Goal: Information Seeking & Learning: Learn about a topic

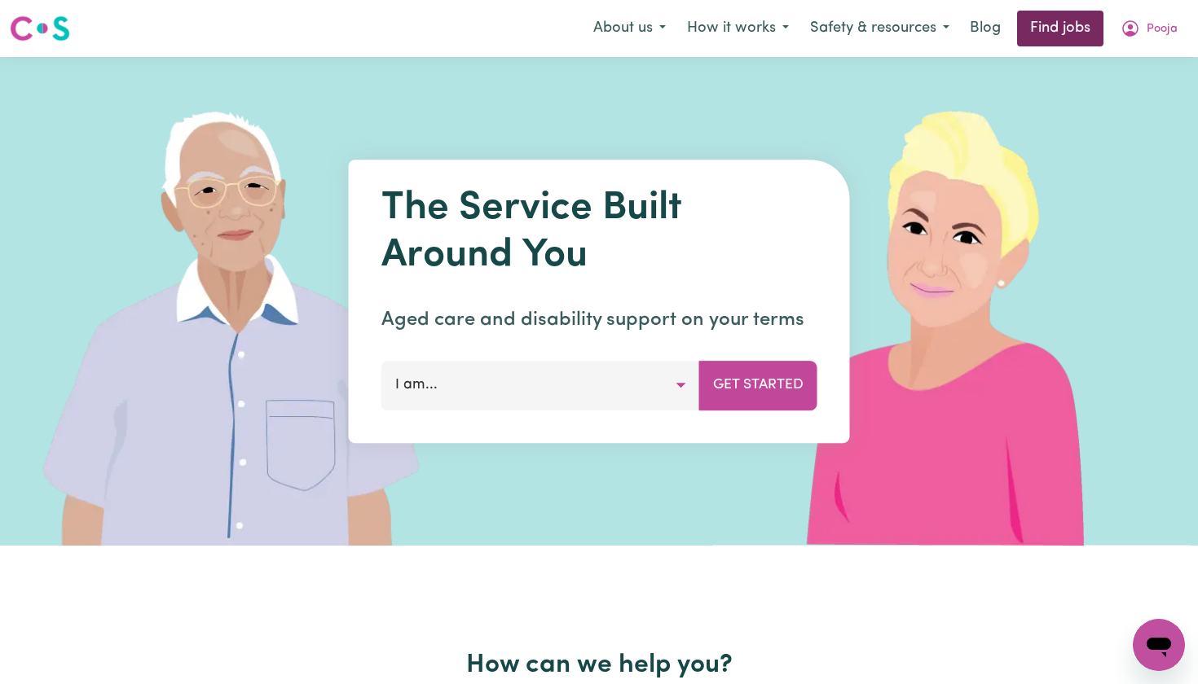
click at [1024, 28] on link "Find jobs" at bounding box center [1060, 29] width 86 height 36
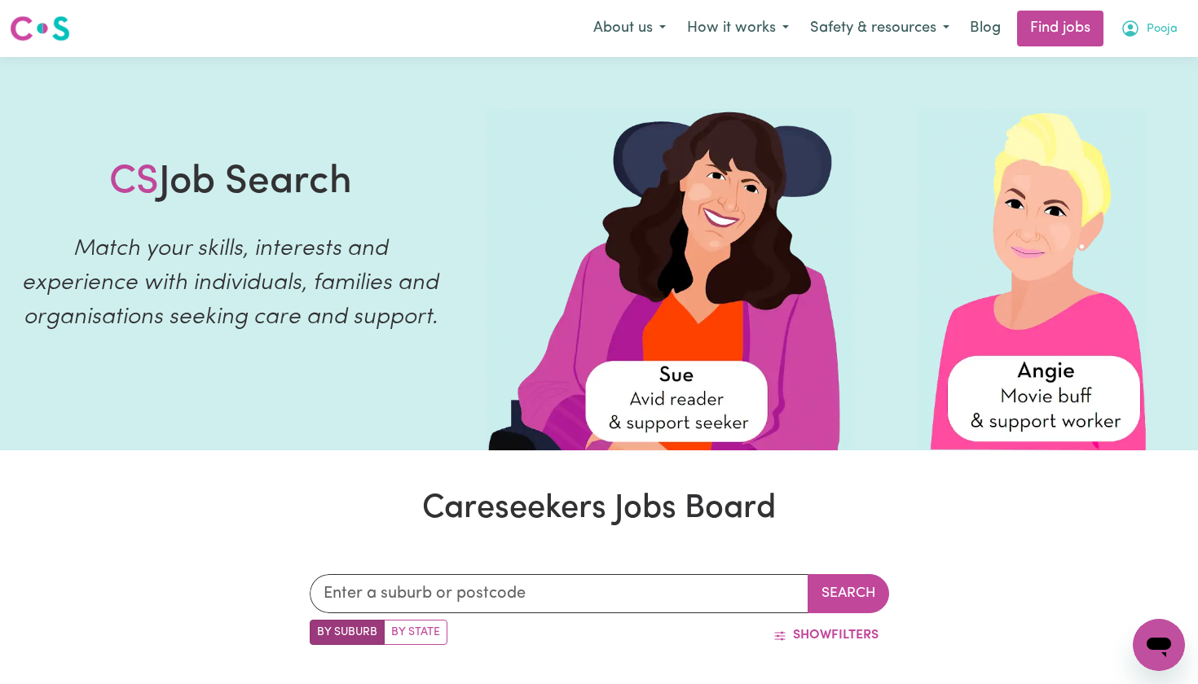
click at [1141, 33] on button "Pooja" at bounding box center [1149, 28] width 78 height 34
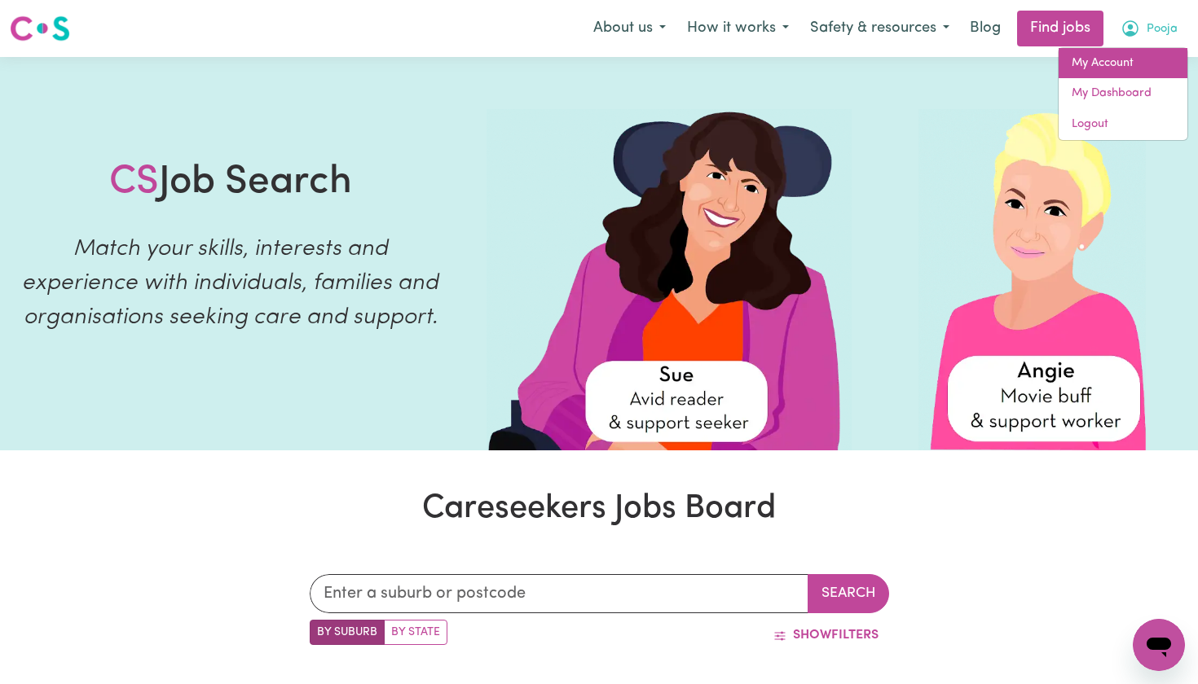
click at [1104, 67] on link "My Account" at bounding box center [1123, 63] width 129 height 31
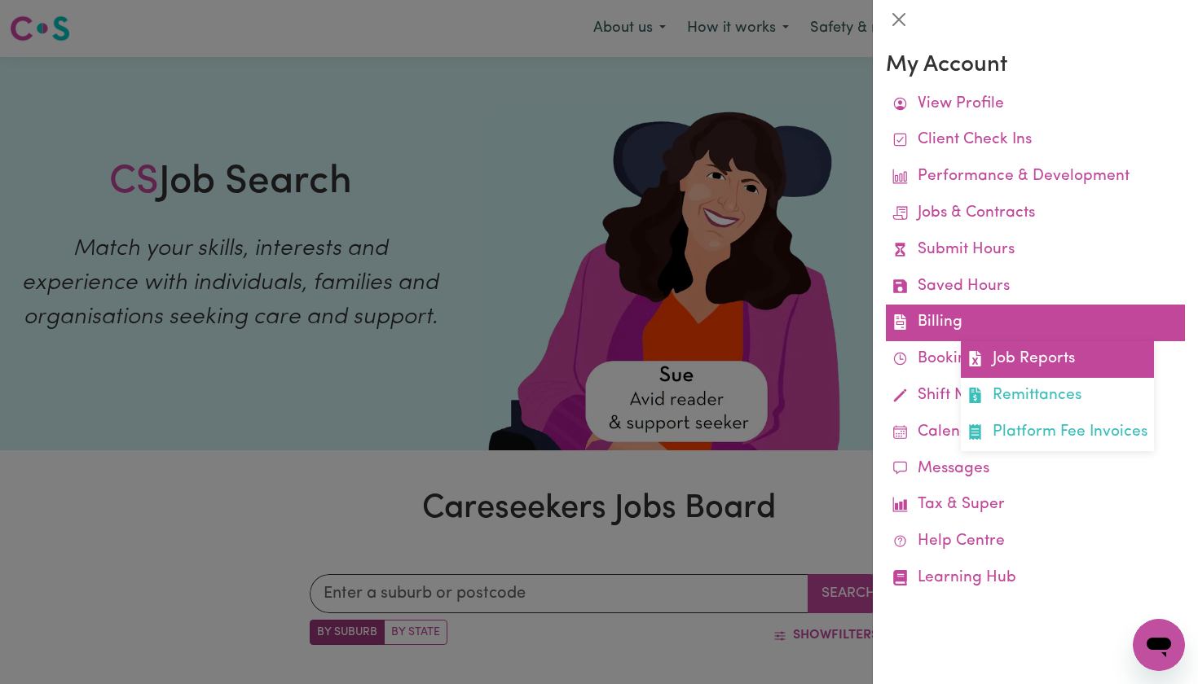
click at [993, 348] on link "Job Reports" at bounding box center [1057, 359] width 193 height 37
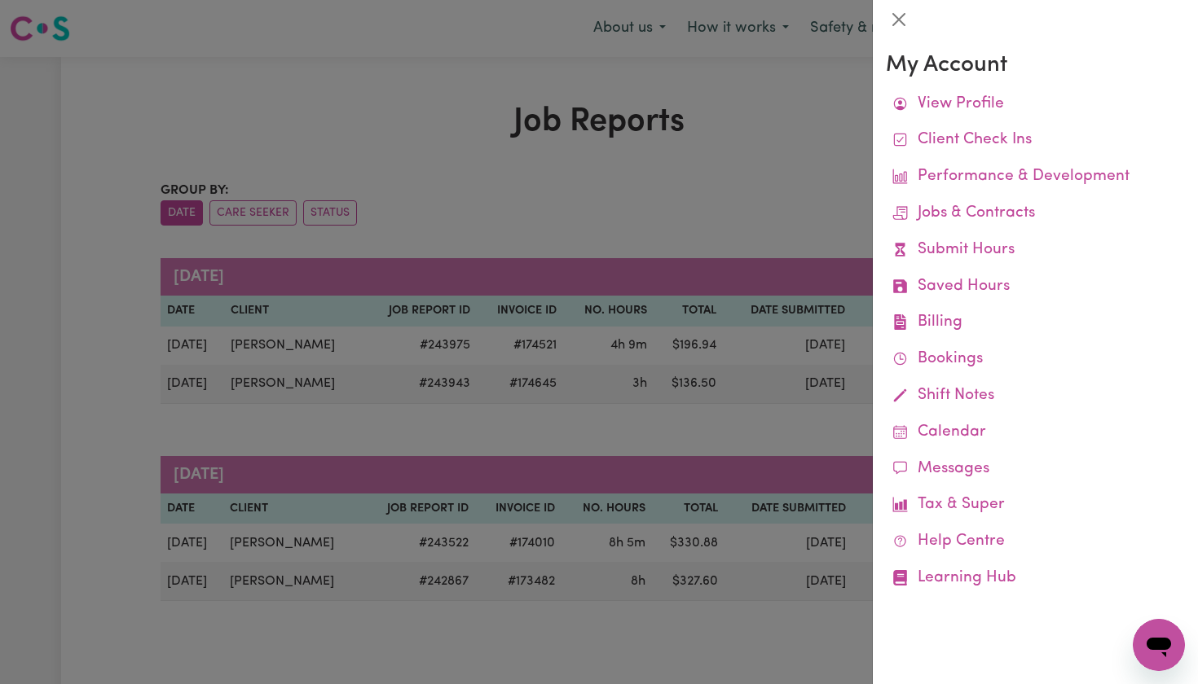
click at [779, 196] on div at bounding box center [599, 342] width 1198 height 684
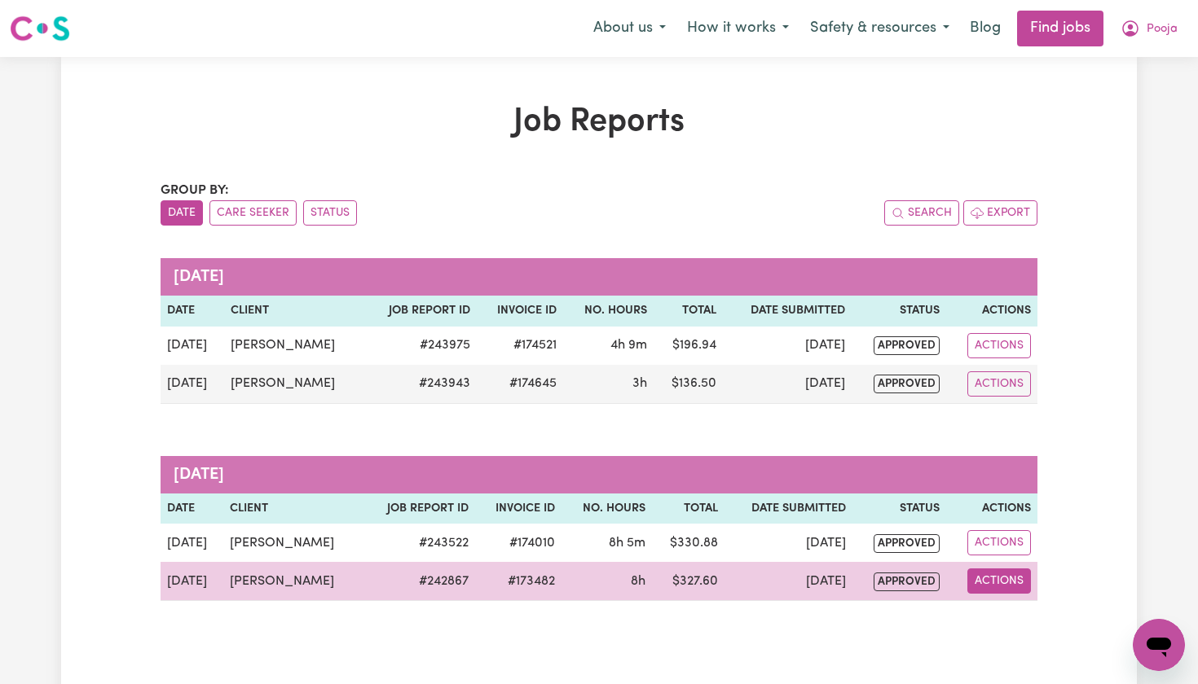
click at [1016, 582] on button "Actions" at bounding box center [999, 581] width 64 height 25
click at [1017, 614] on link "View Job Report" at bounding box center [1040, 619] width 139 height 33
select select "pm"
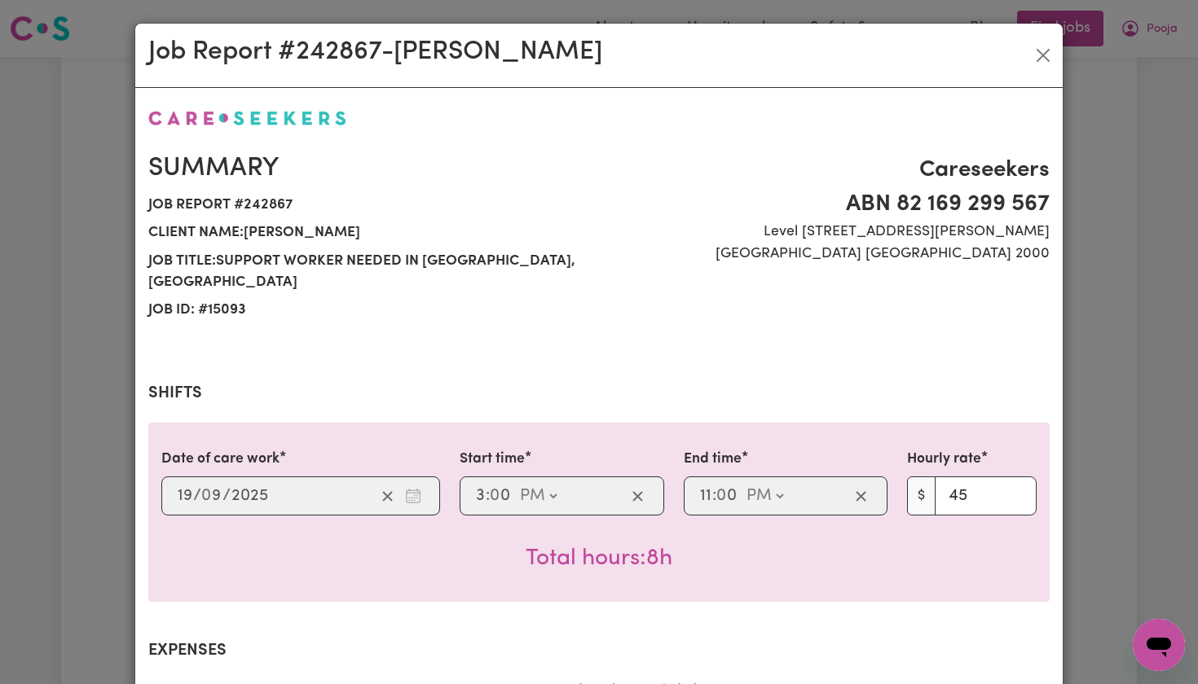
select select "45-Weekday"
click at [1148, 187] on div "Job Report # 242867 - [PERSON_NAME] Summary Job report # 242867 Client name: [P…" at bounding box center [599, 342] width 1198 height 684
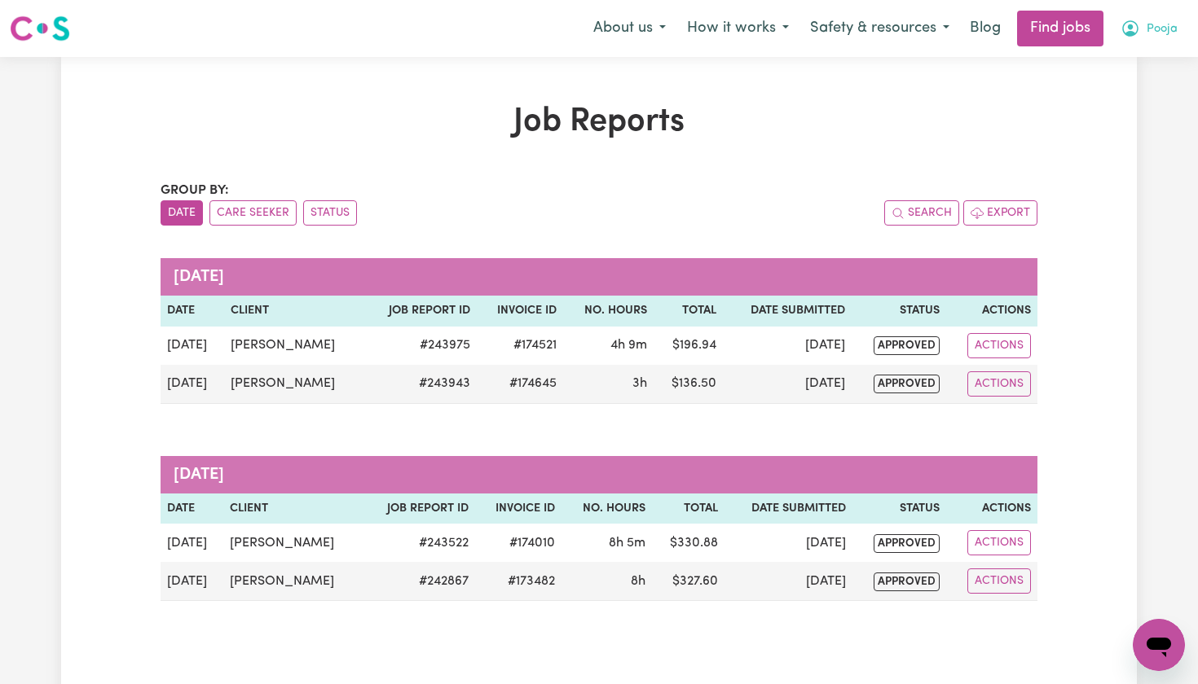
click at [1141, 28] on button "Pooja" at bounding box center [1149, 28] width 78 height 34
click at [1102, 61] on link "My Account" at bounding box center [1123, 63] width 129 height 31
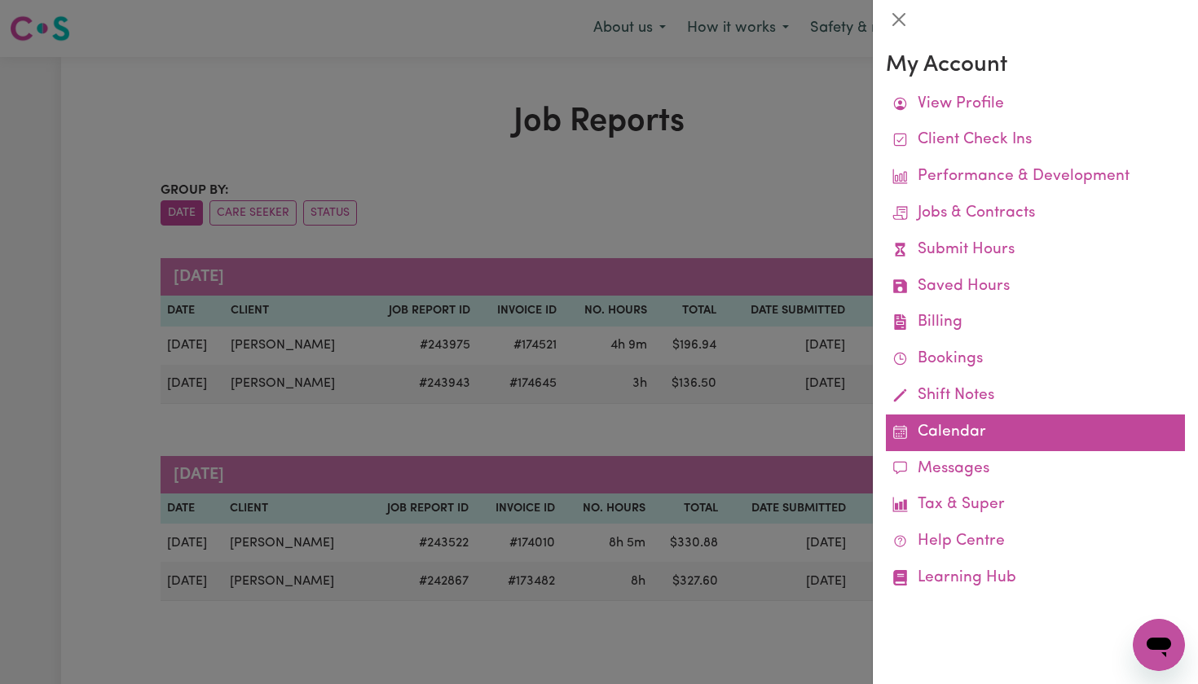
click at [925, 429] on link "Calendar" at bounding box center [1035, 433] width 299 height 37
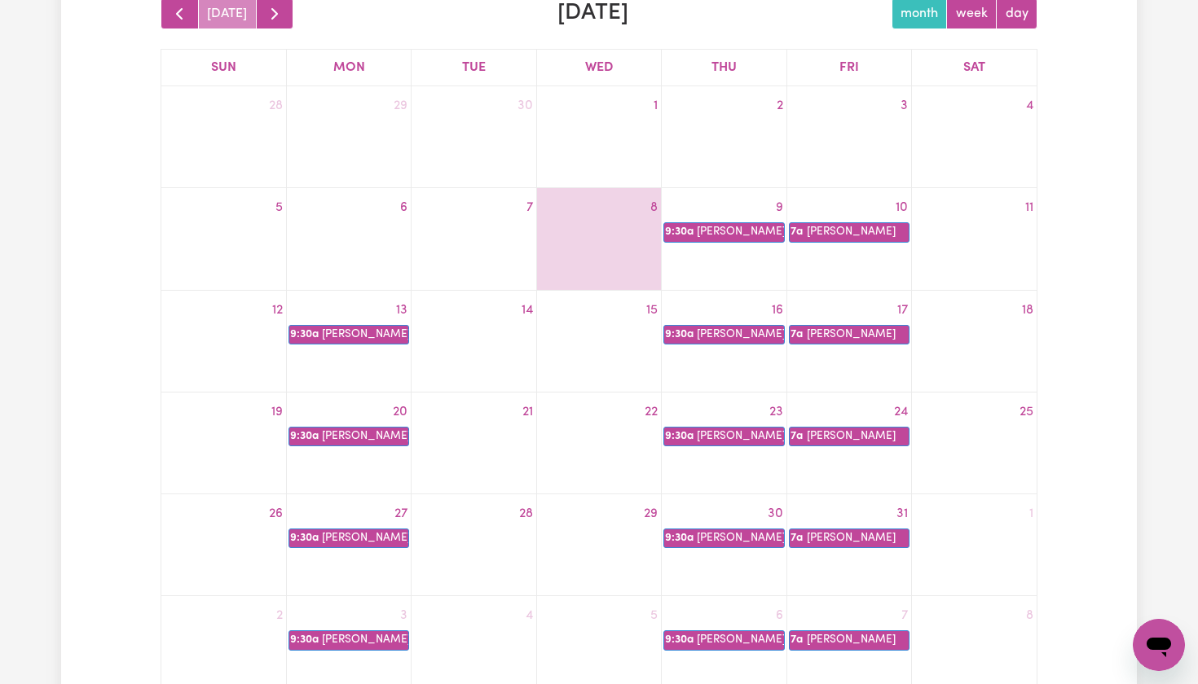
scroll to position [237, 0]
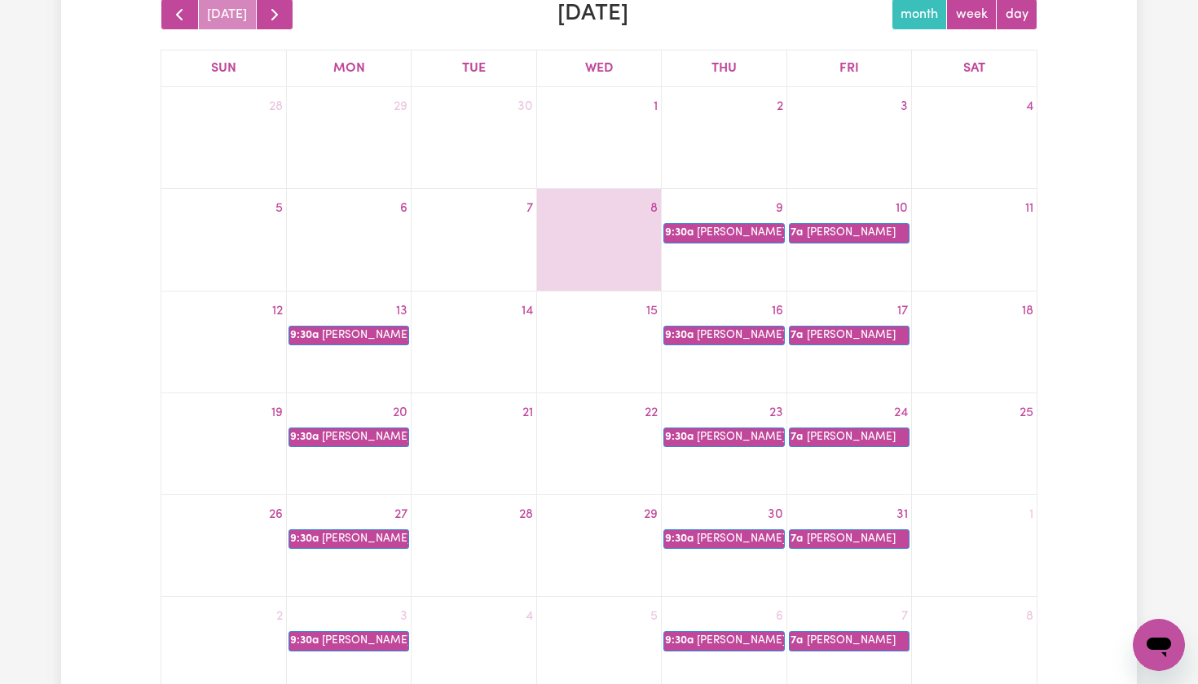
click at [619, 334] on div at bounding box center [599, 338] width 124 height 26
click at [598, 440] on div at bounding box center [599, 440] width 124 height 26
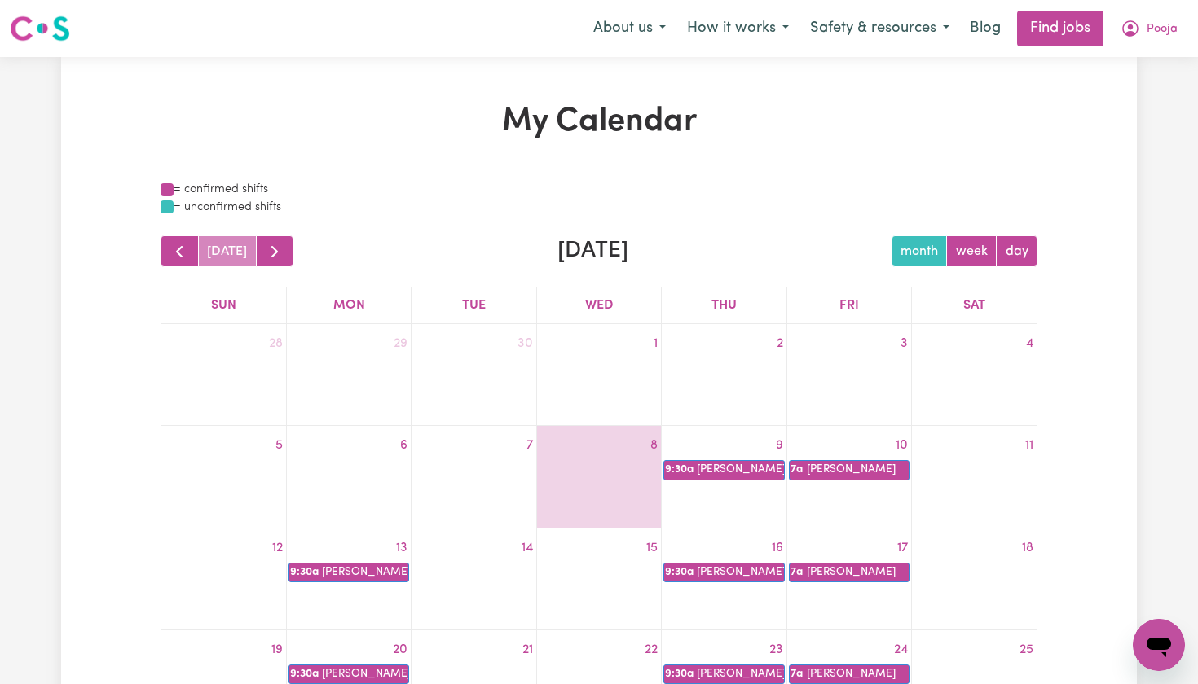
scroll to position [0, 0]
click at [1129, 14] on button "Pooja" at bounding box center [1149, 28] width 78 height 34
click at [1085, 98] on link "My Dashboard" at bounding box center [1123, 93] width 129 height 31
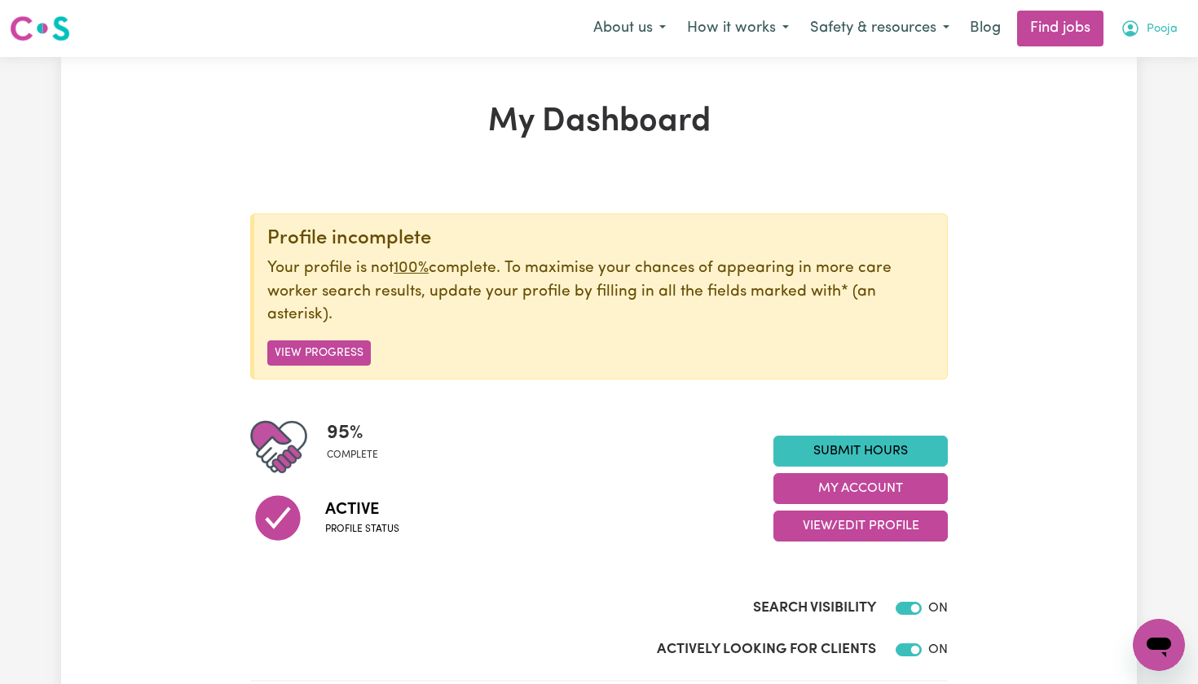
click at [1152, 12] on button "Pooja" at bounding box center [1149, 28] width 78 height 34
click at [1105, 100] on link "My Dashboard" at bounding box center [1123, 93] width 129 height 31
click at [1113, 62] on link "My Account" at bounding box center [1123, 63] width 129 height 31
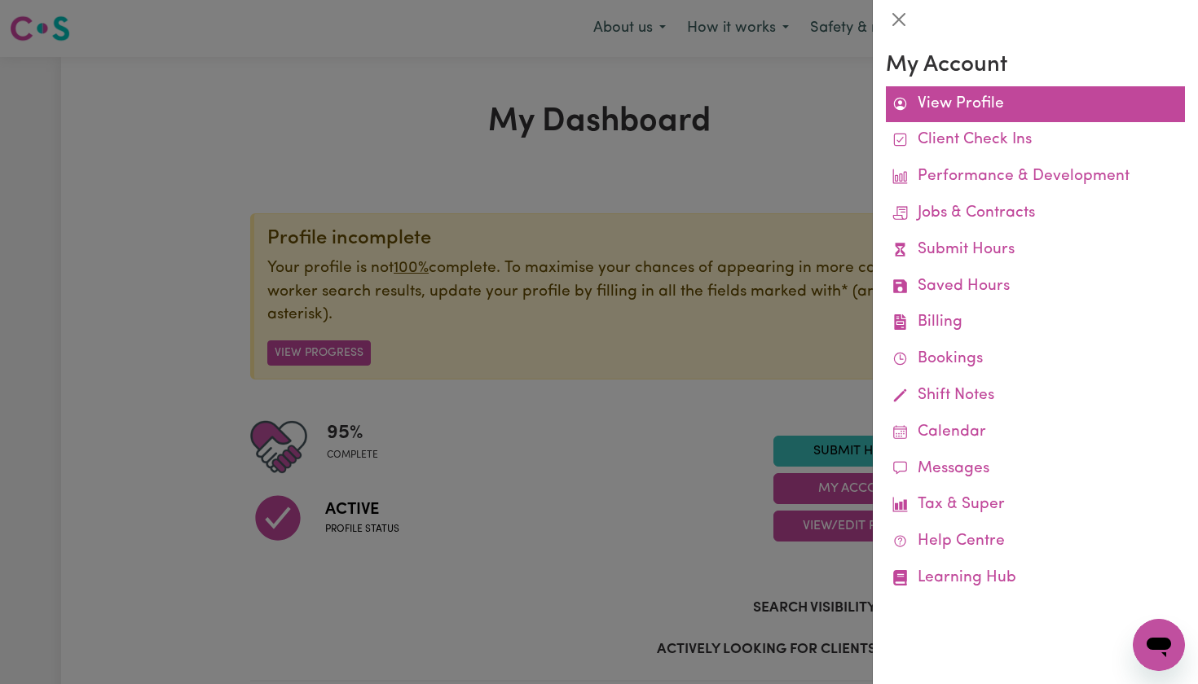
click at [997, 102] on link "View Profile" at bounding box center [1035, 104] width 299 height 37
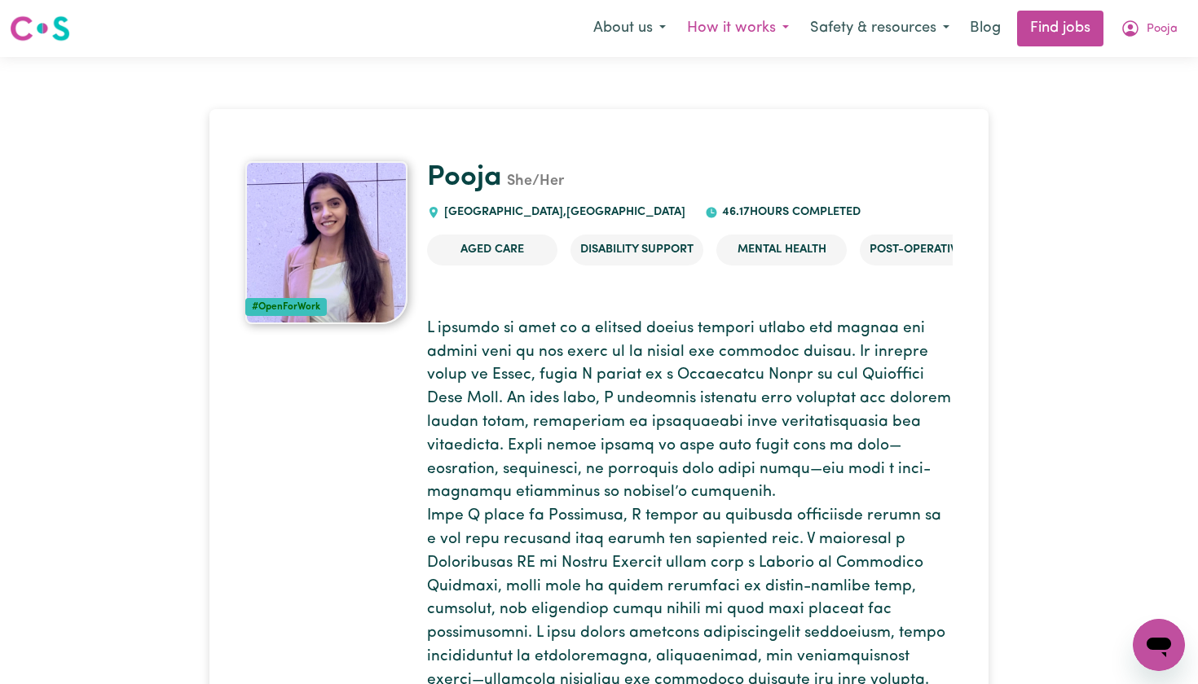
click at [729, 23] on button "How it works" at bounding box center [737, 28] width 123 height 34
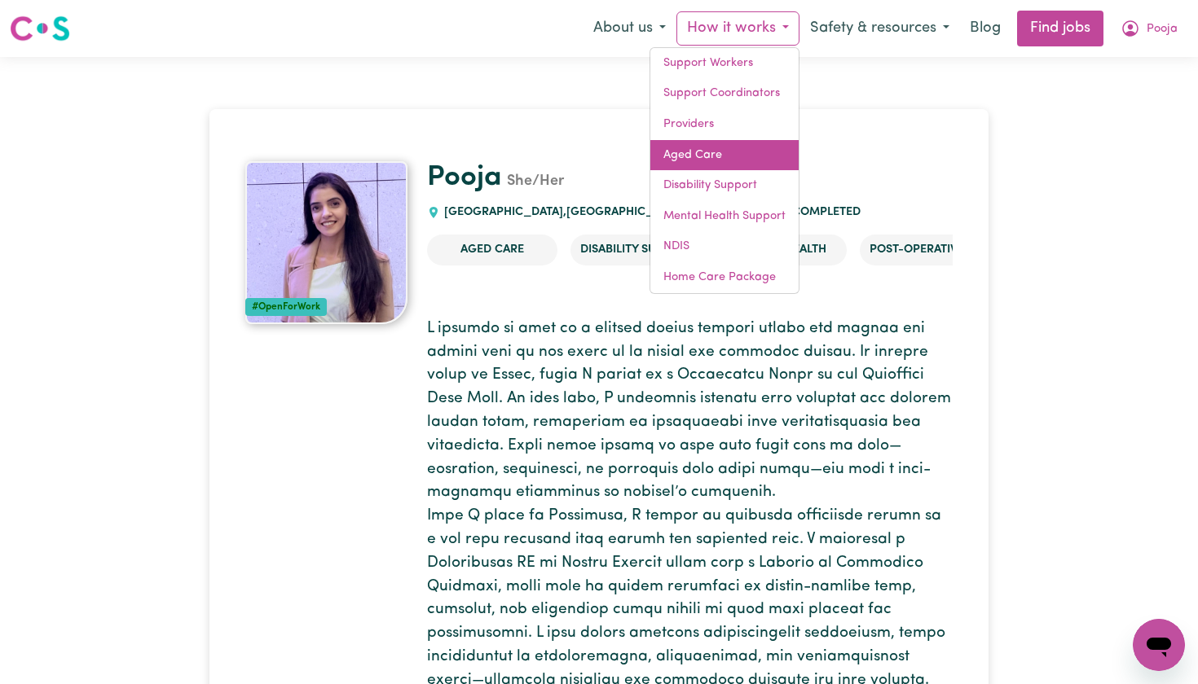
click at [689, 152] on link "Aged Care" at bounding box center [724, 155] width 148 height 31
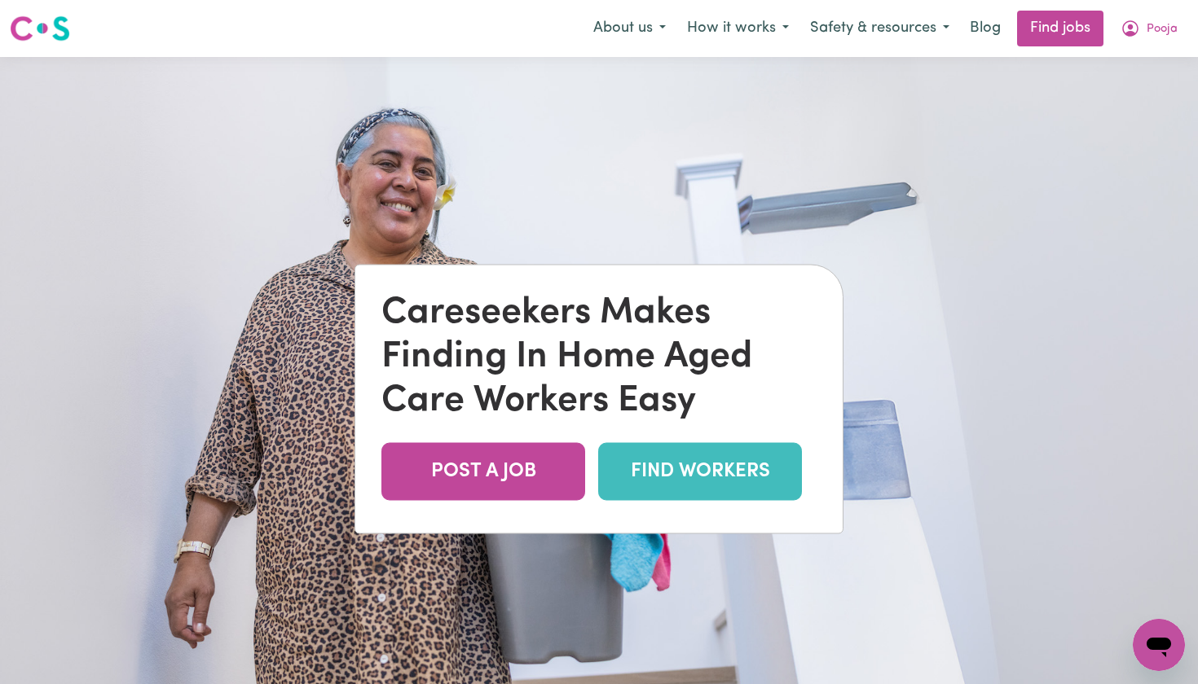
click at [687, 464] on link "FIND WORKERS" at bounding box center [700, 472] width 204 height 58
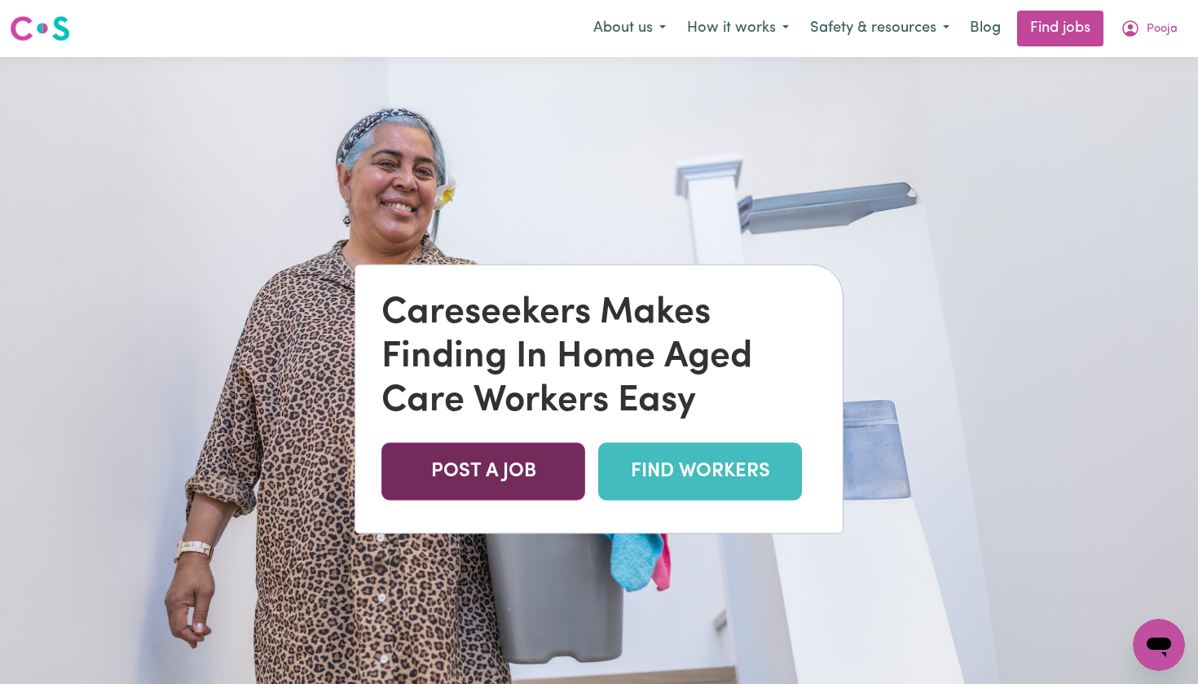
click at [469, 486] on link "POST A JOB" at bounding box center [483, 472] width 204 height 58
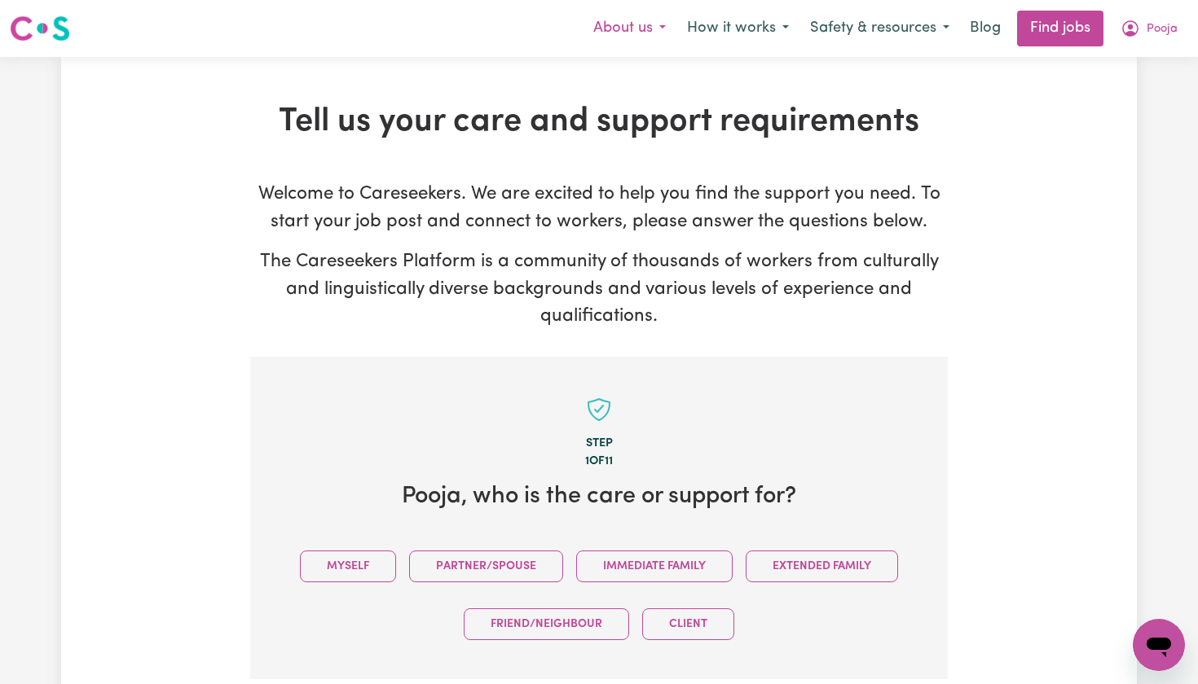
click at [612, 31] on button "About us" at bounding box center [630, 28] width 94 height 34
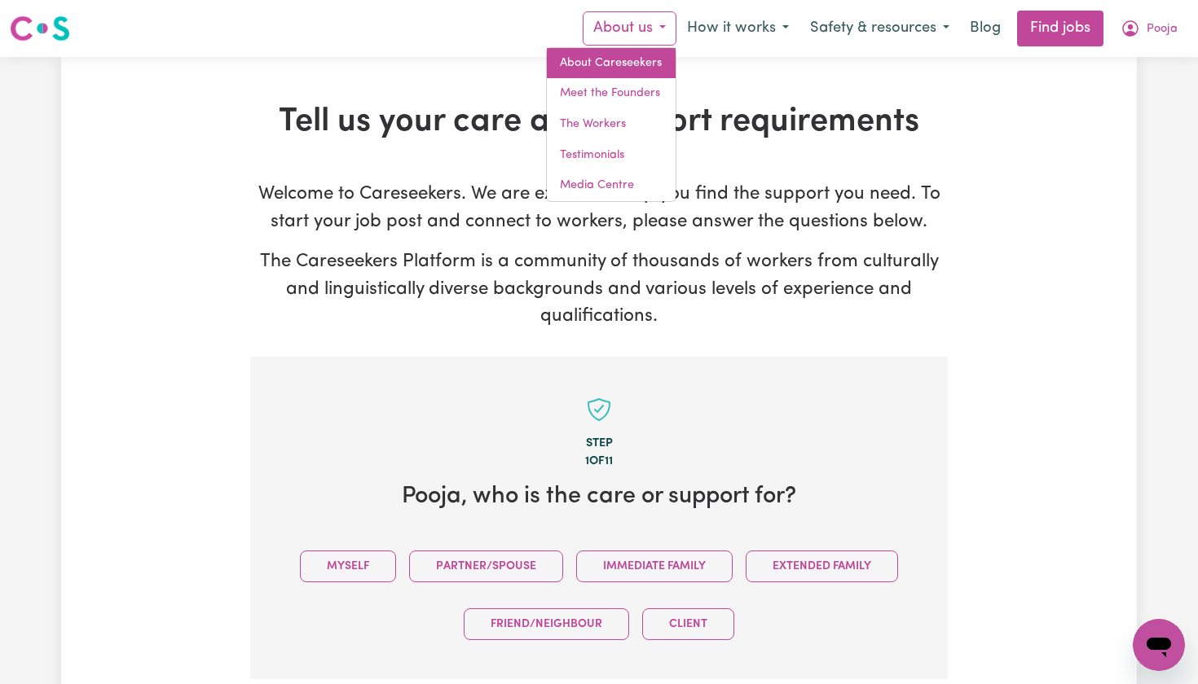
click at [583, 73] on link "About Careseekers" at bounding box center [611, 63] width 129 height 31
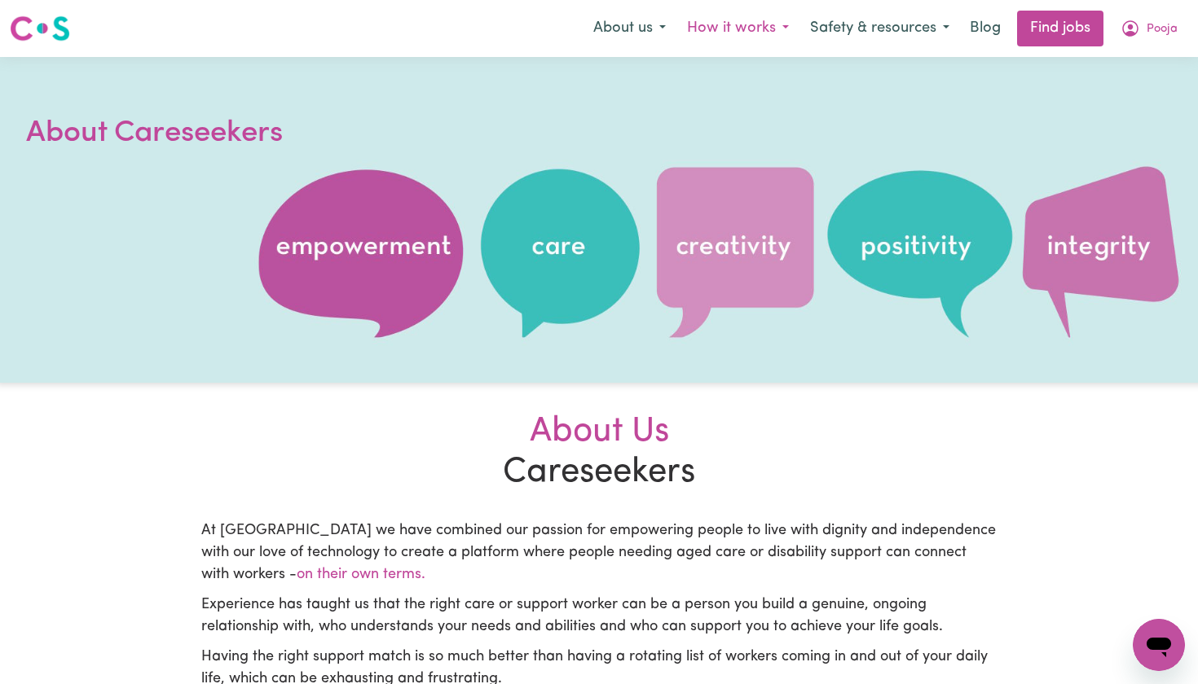
click at [732, 25] on button "How it works" at bounding box center [737, 28] width 123 height 34
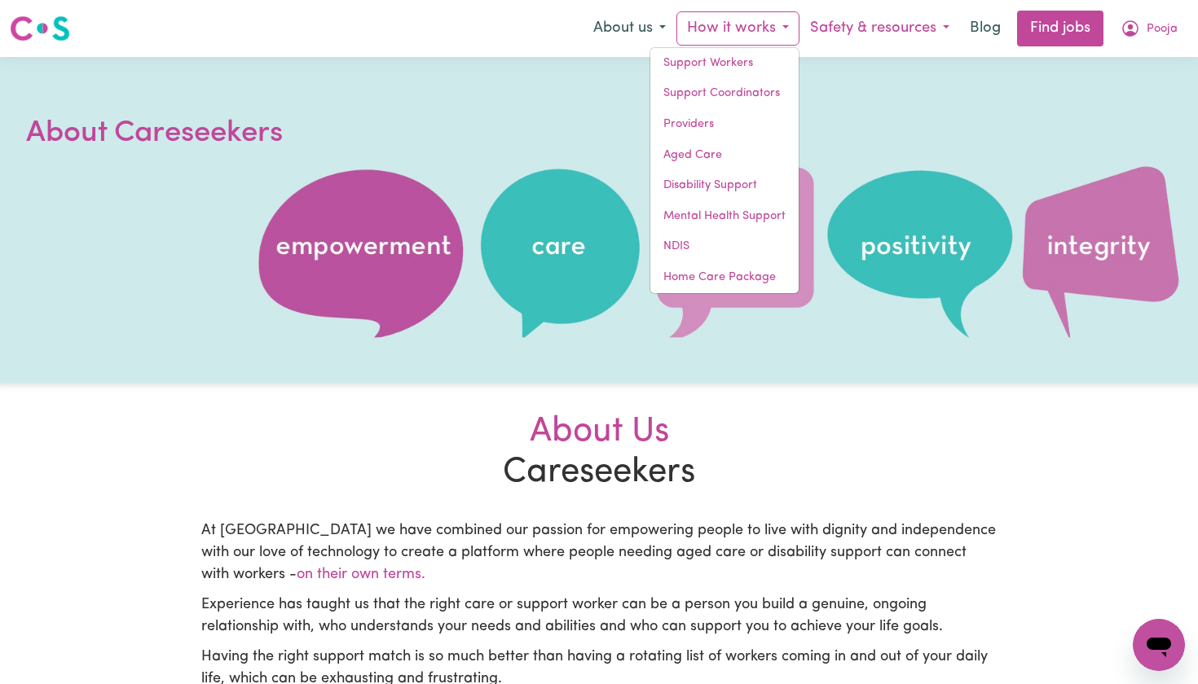
click at [878, 29] on button "Safety & resources" at bounding box center [879, 28] width 161 height 34
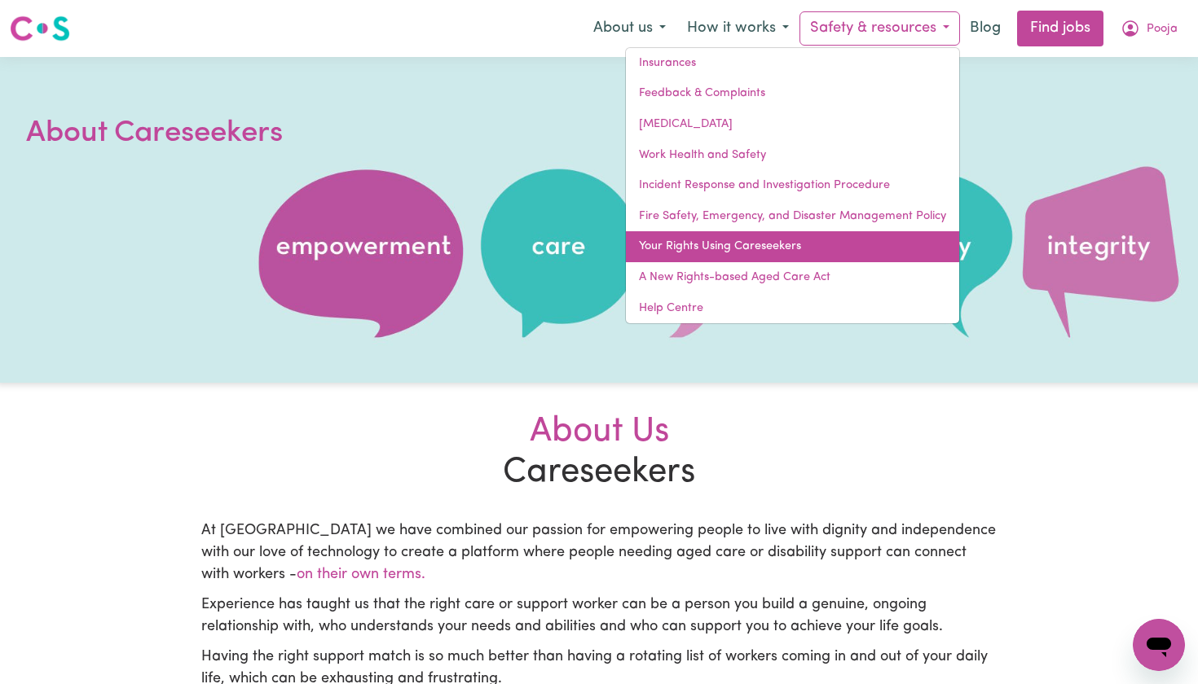
click at [819, 245] on link "Your Rights Using Careseekers" at bounding box center [792, 246] width 333 height 31
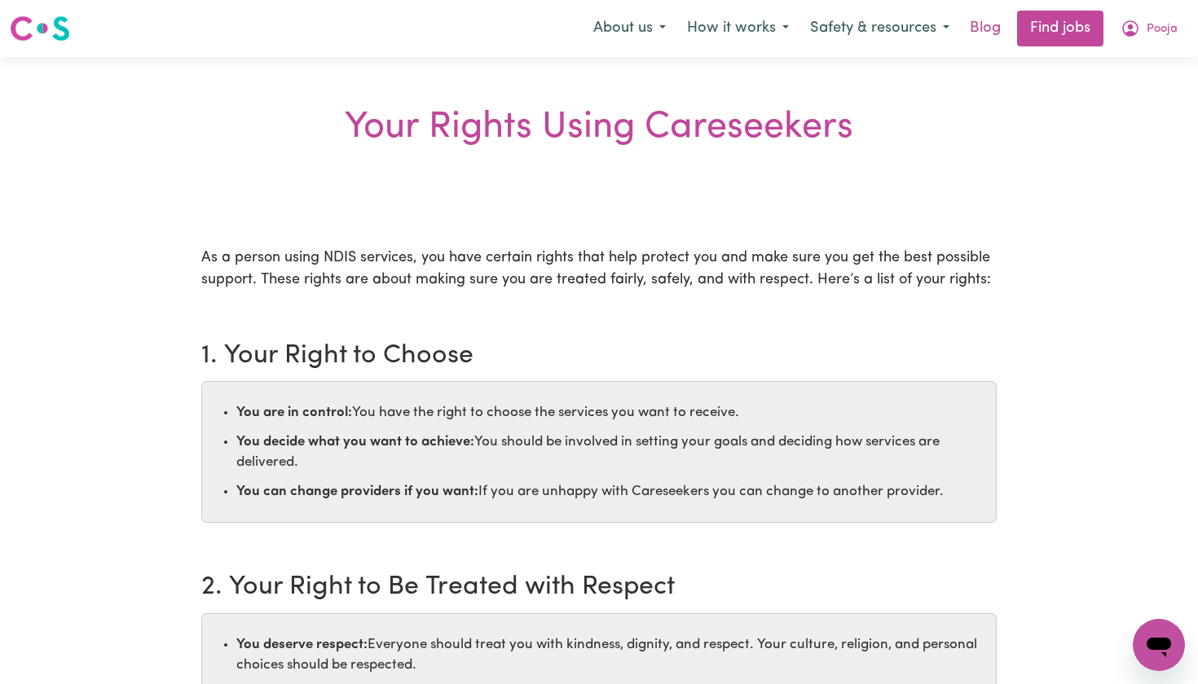
click at [984, 34] on link "Blog" at bounding box center [985, 29] width 51 height 36
